Goal: Task Accomplishment & Management: Manage account settings

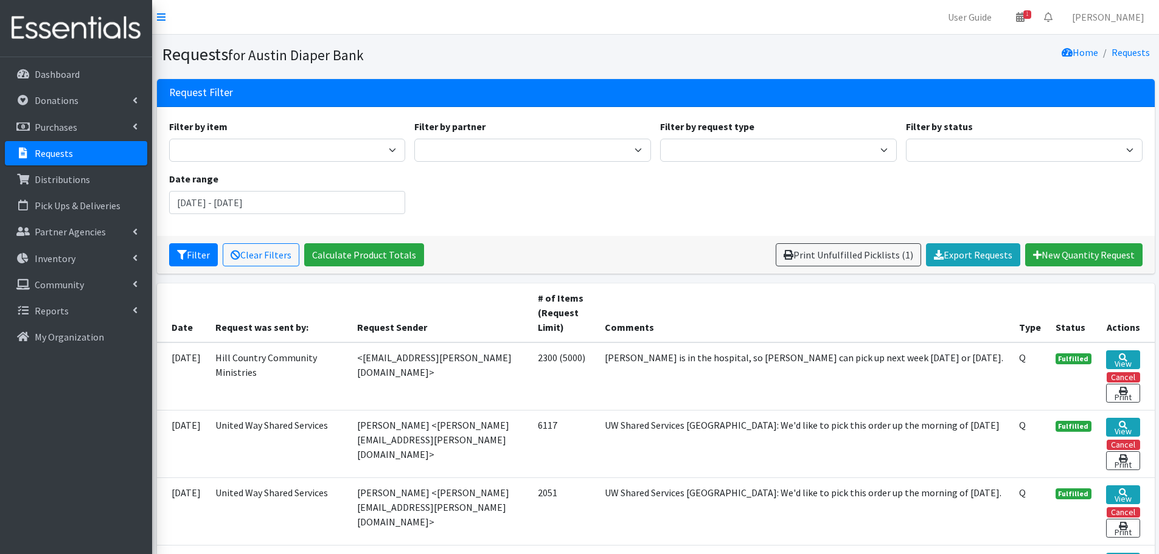
click at [53, 147] on p "Requests" at bounding box center [54, 153] width 38 height 12
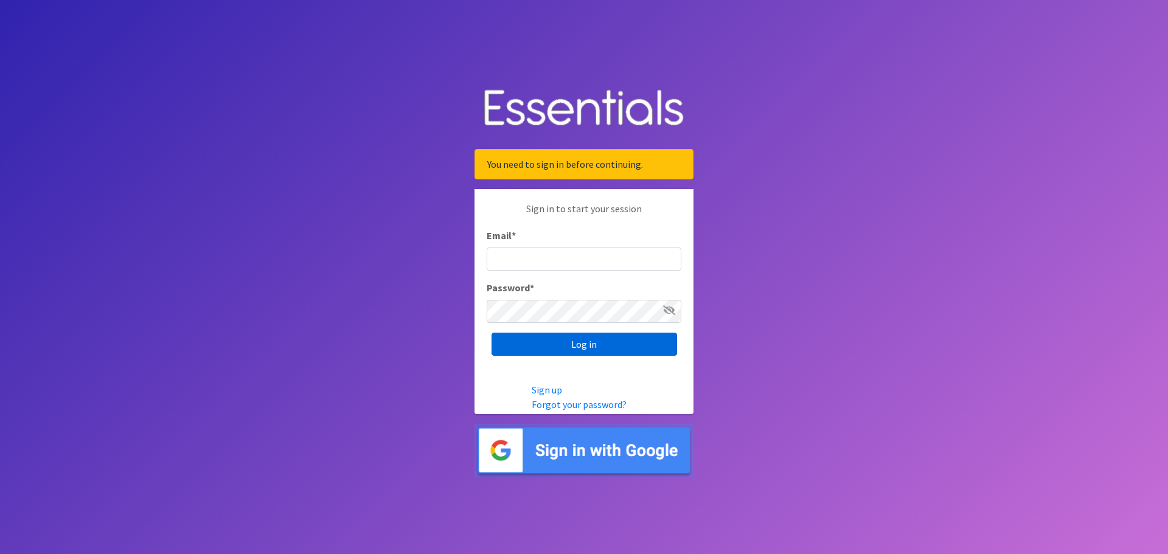
type input "kennethadkins@austindiapers.org"
click at [585, 344] on input "Log in" at bounding box center [585, 344] width 186 height 23
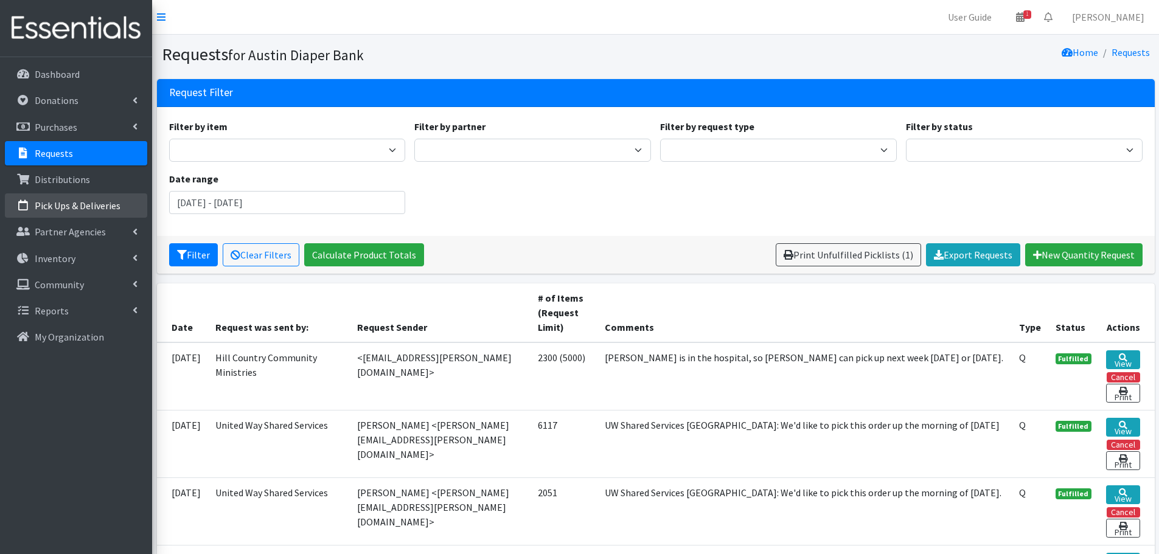
click at [86, 211] on p "Pick Ups & Deliveries" at bounding box center [78, 206] width 86 height 12
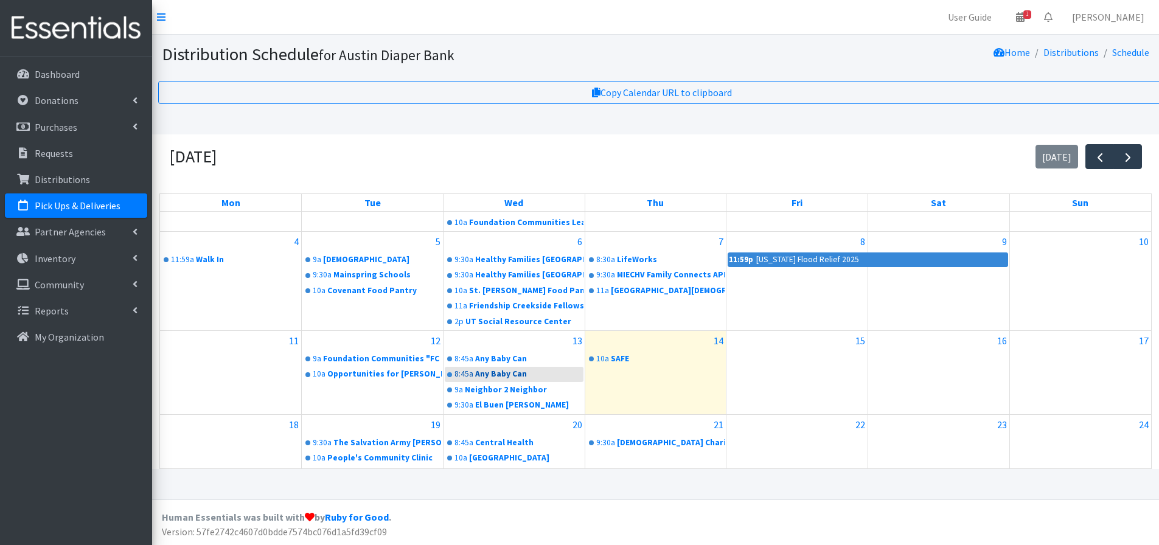
scroll to position [241, 0]
